Goal: Register for event/course

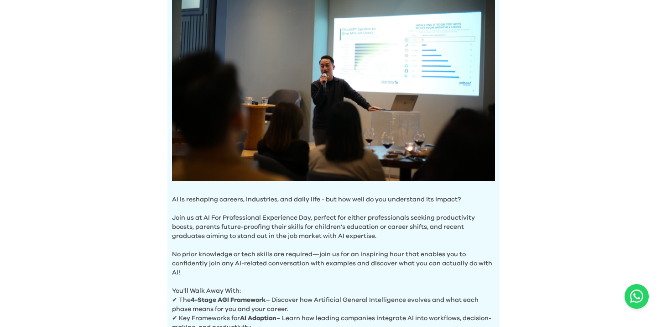
scroll to position [343, 0]
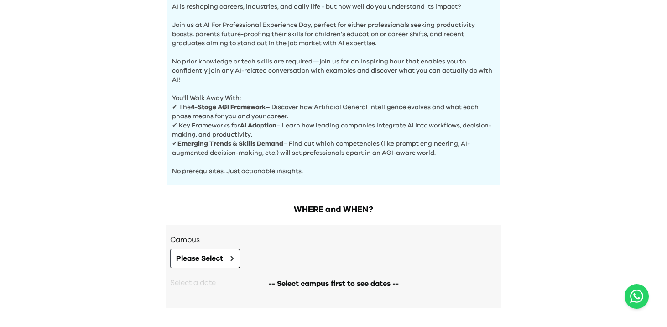
scroll to position [343, 0]
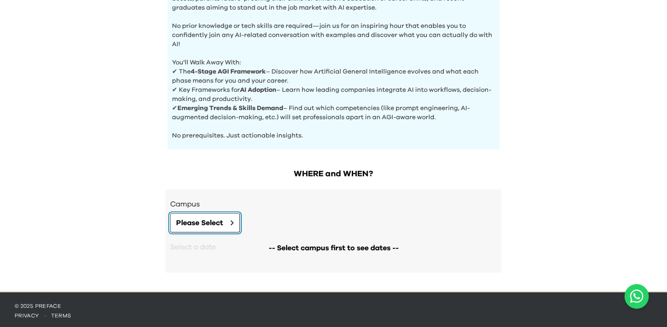
click at [223, 223] on span "Please Select" at bounding box center [199, 222] width 47 height 11
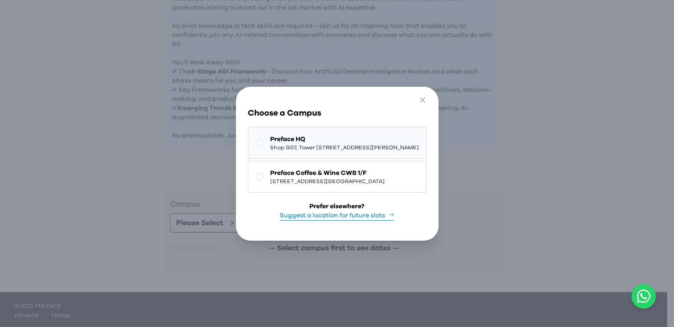
click at [281, 144] on span "Shop G07, Tower 535, 535 Jaffe Road, Causeway Bay | 銅鑼灣謝斐道535號Tower 535 地下G07號舖" at bounding box center [344, 147] width 149 height 7
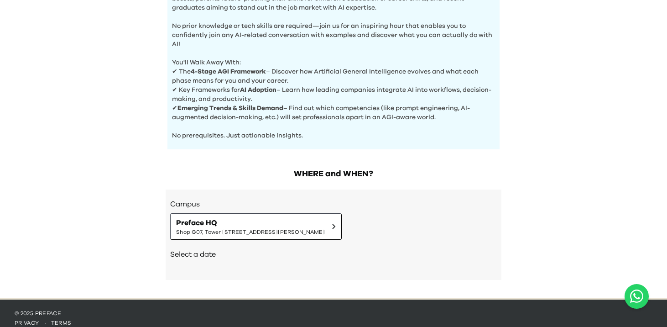
click at [255, 250] on h2 "Select a date" at bounding box center [333, 254] width 327 height 11
drag, startPoint x: 201, startPoint y: 258, endPoint x: 204, endPoint y: 253, distance: 5.9
click at [199, 257] on div "Select a date" at bounding box center [333, 254] width 327 height 31
drag, startPoint x: 322, startPoint y: 229, endPoint x: 354, endPoint y: 230, distance: 32.9
click at [325, 230] on span "Shop G07, Tower 535, 535 Jaffe Road, Causeway Bay | 銅鑼灣謝斐道535號Tower 535 地下G07號舖" at bounding box center [250, 231] width 149 height 7
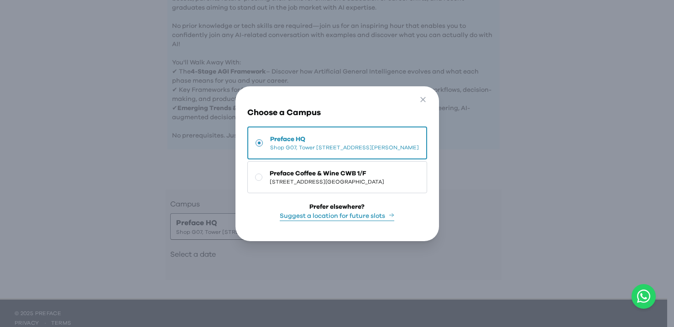
click at [387, 144] on span "Shop G07, Tower 535, 535 Jaffe Road, Causeway Bay | 銅鑼灣謝斐道535號Tower 535 地下G07號舖" at bounding box center [344, 147] width 149 height 7
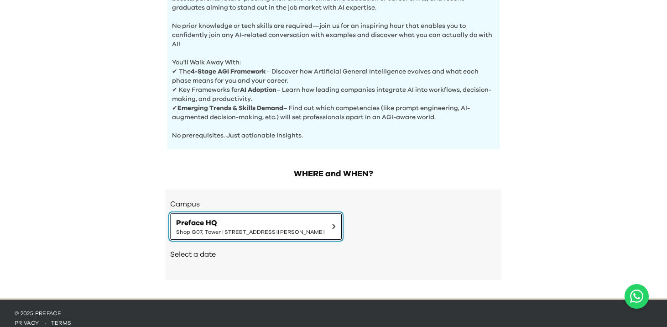
click at [325, 221] on span "Preface HQ" at bounding box center [250, 222] width 149 height 11
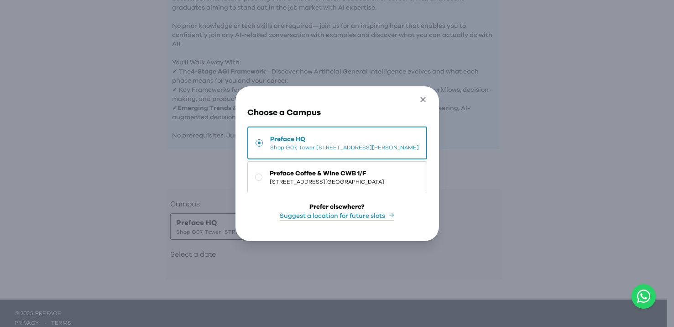
click at [428, 95] on icon "button" at bounding box center [423, 100] width 10 height 10
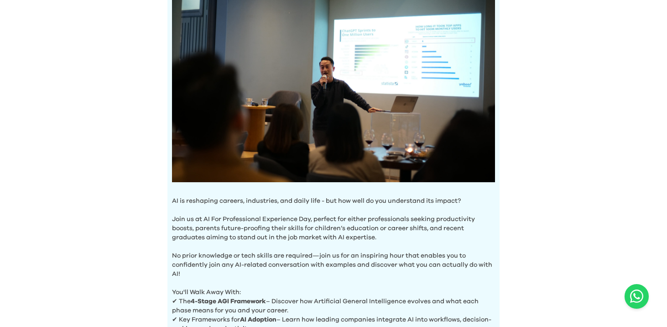
scroll to position [0, 0]
